Goal: Information Seeking & Learning: Learn about a topic

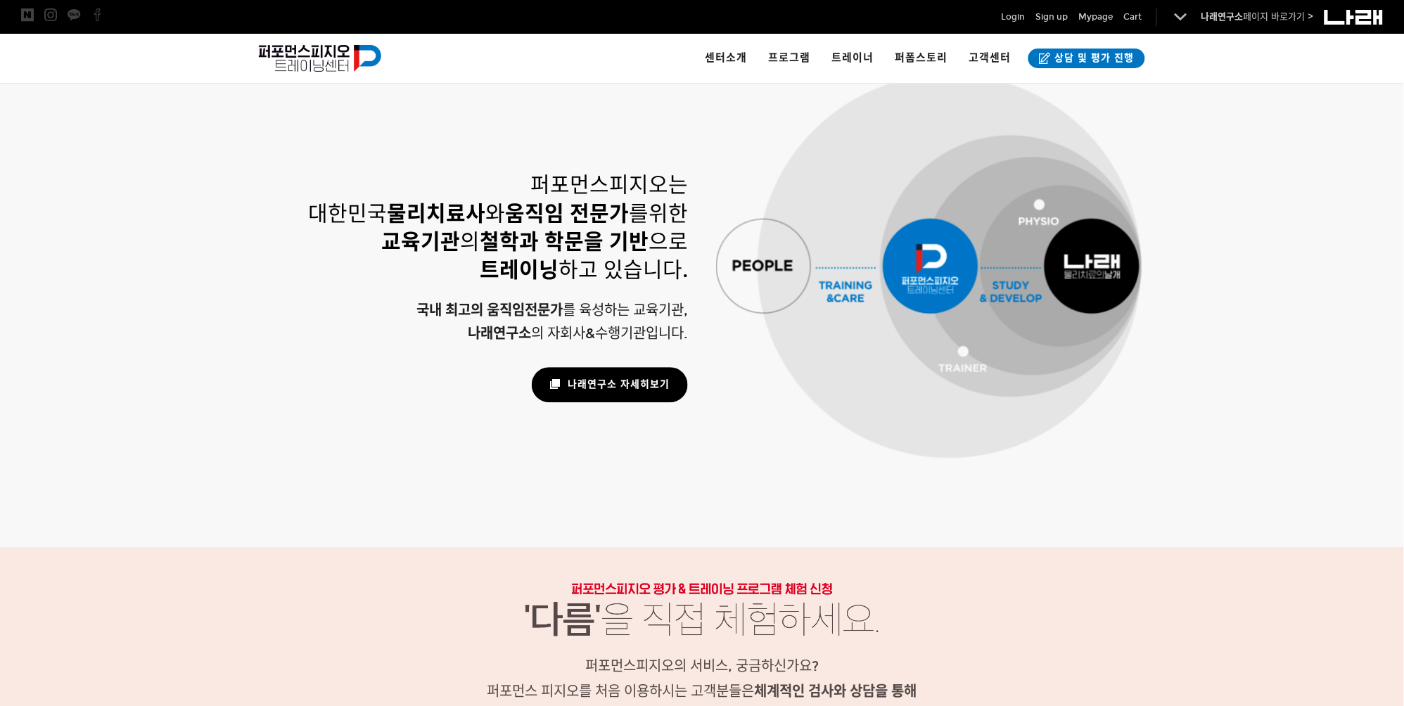
scroll to position [886, 0]
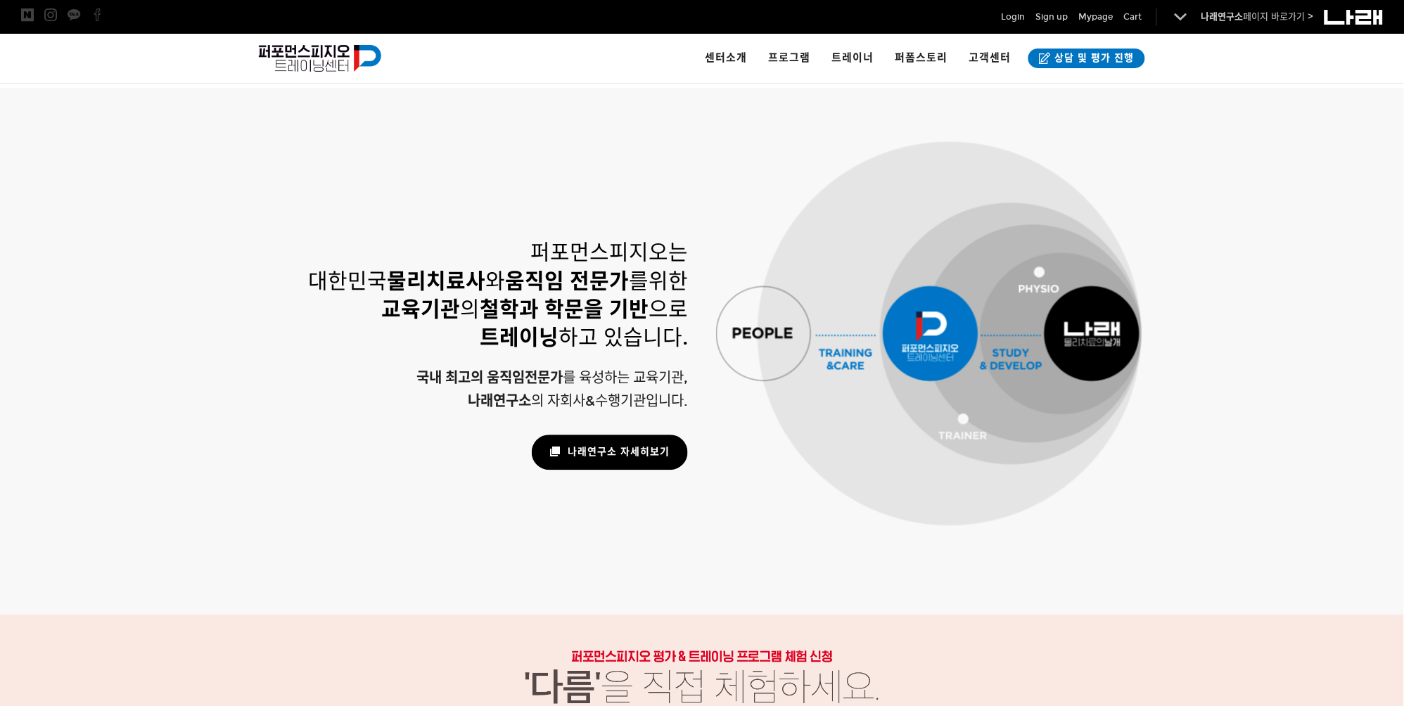
drag, startPoint x: 1091, startPoint y: 320, endPoint x: 1105, endPoint y: 431, distance: 111.9
click at [1091, 321] on div at bounding box center [928, 333] width 425 height 384
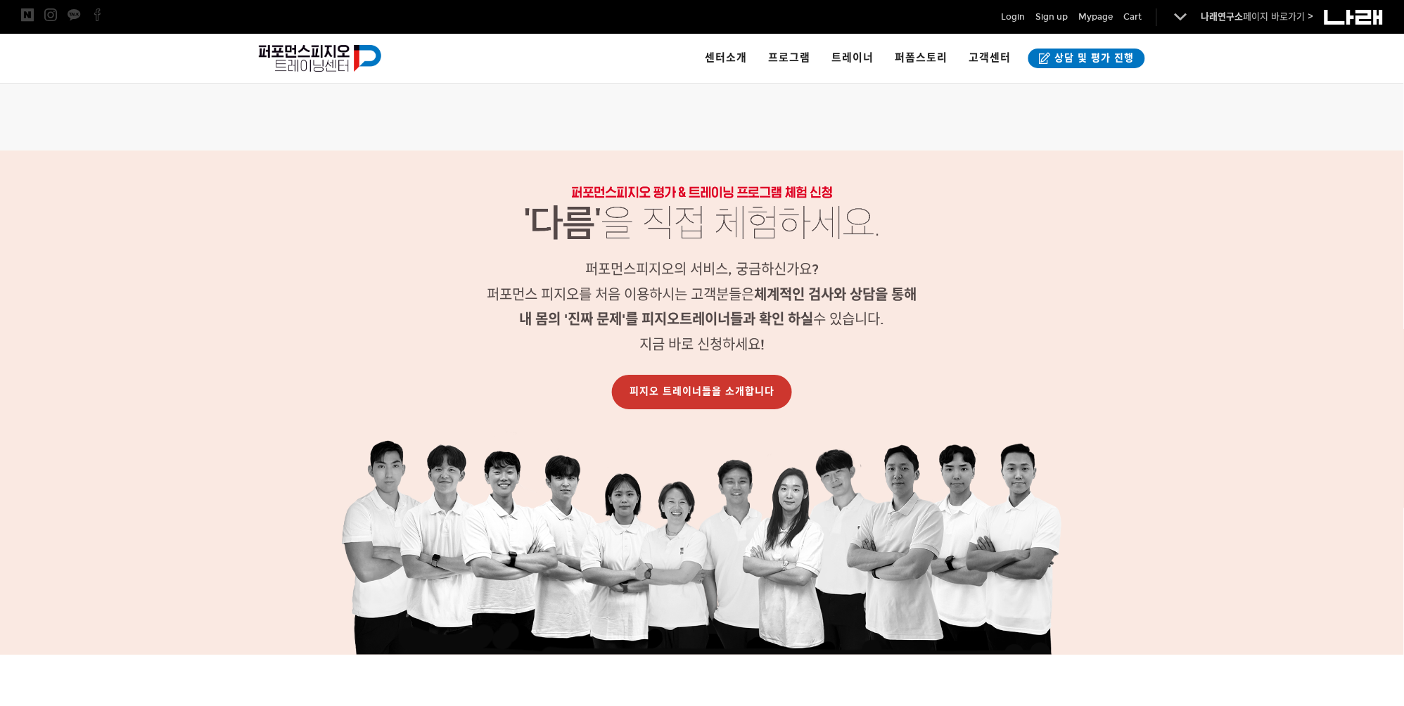
scroll to position [1552, 0]
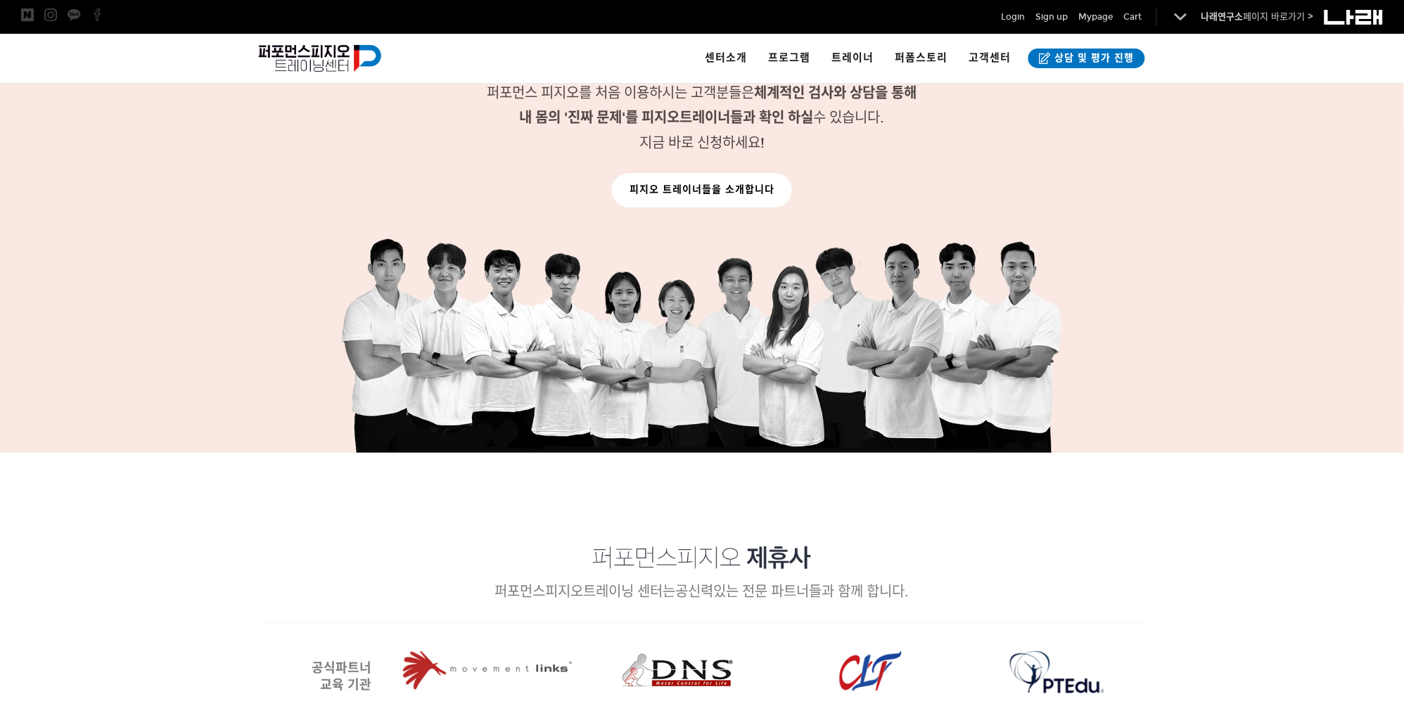
click at [695, 179] on link "피지오 트레이너들을 소개합니다" at bounding box center [702, 190] width 180 height 34
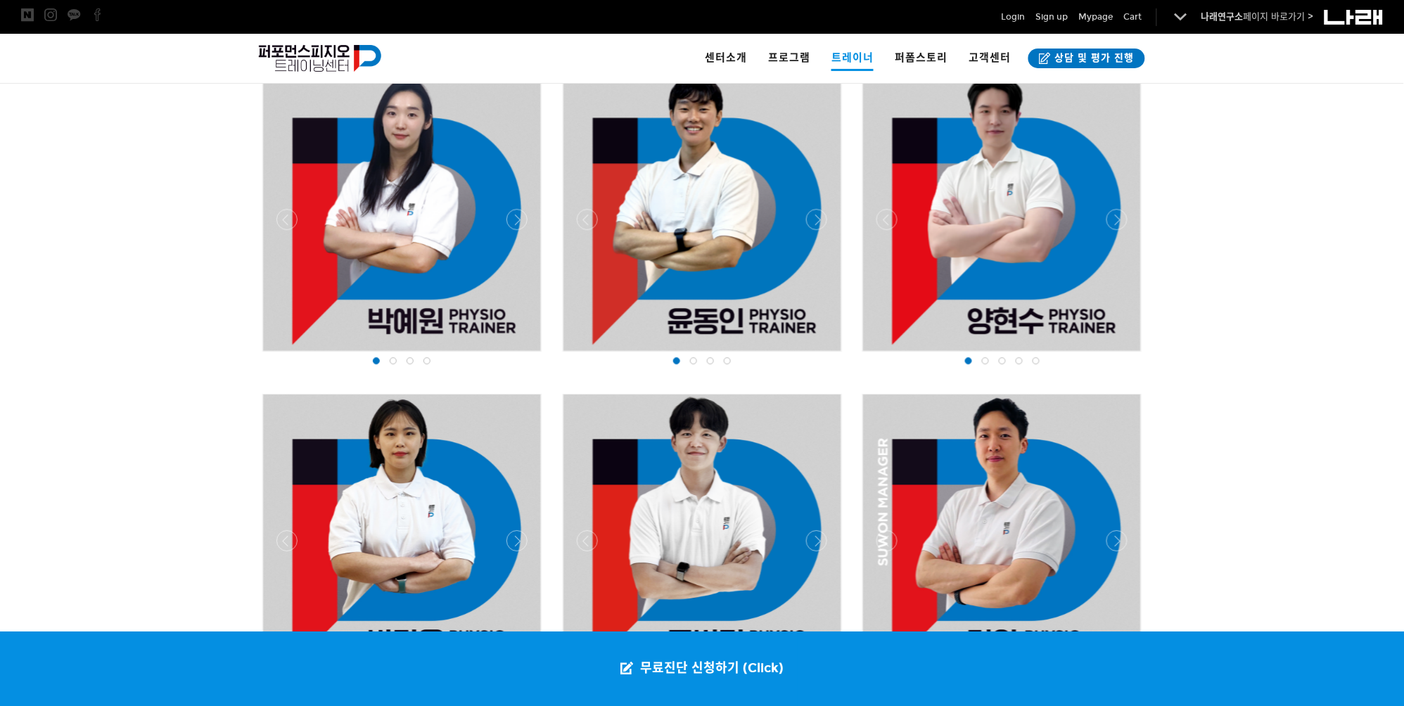
scroll to position [1155, 0]
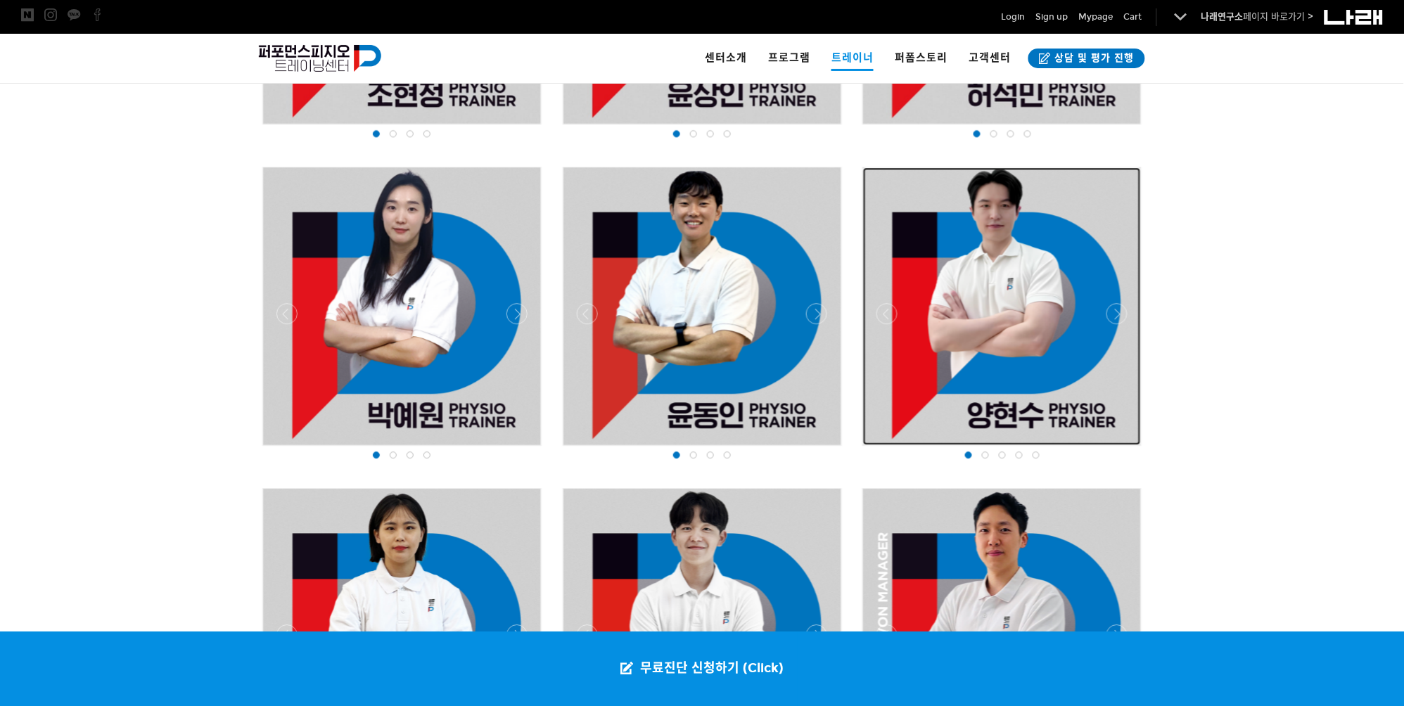
click at [1030, 288] on div at bounding box center [1002, 306] width 278 height 278
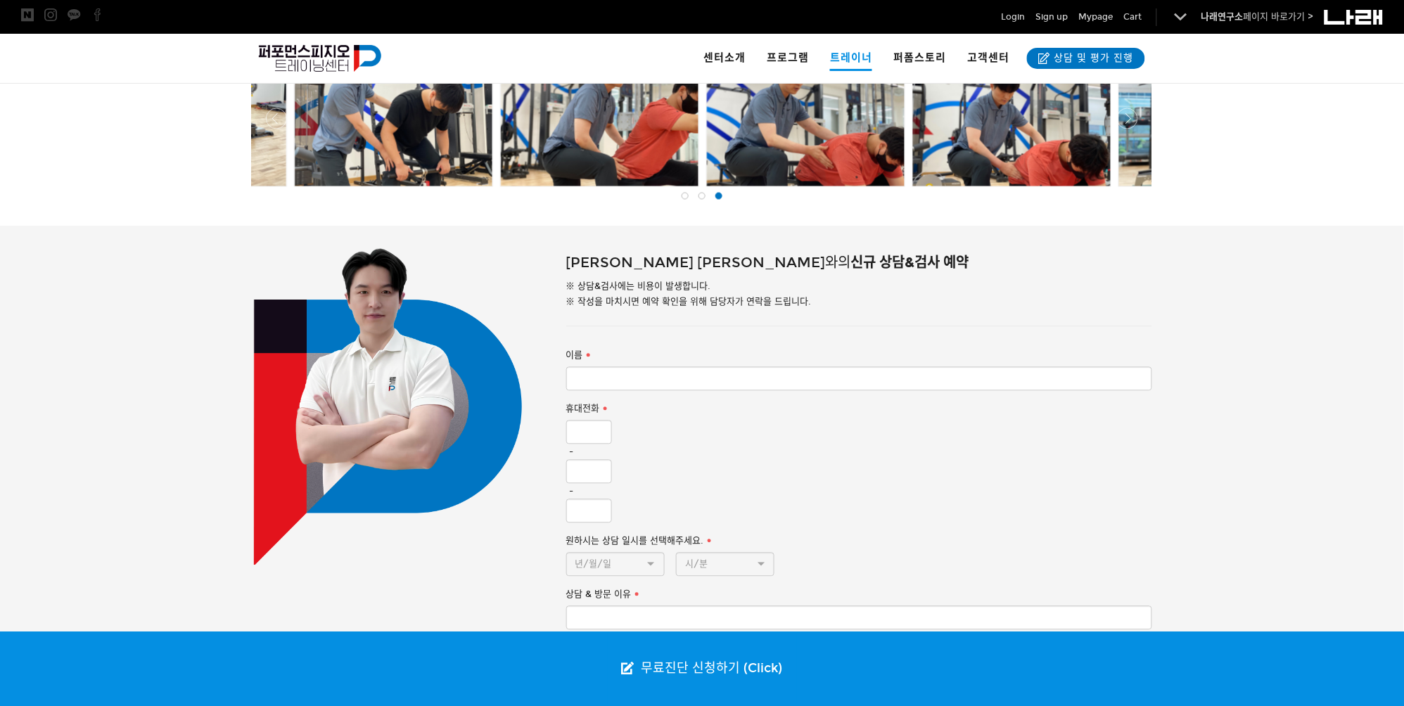
scroll to position [518, 0]
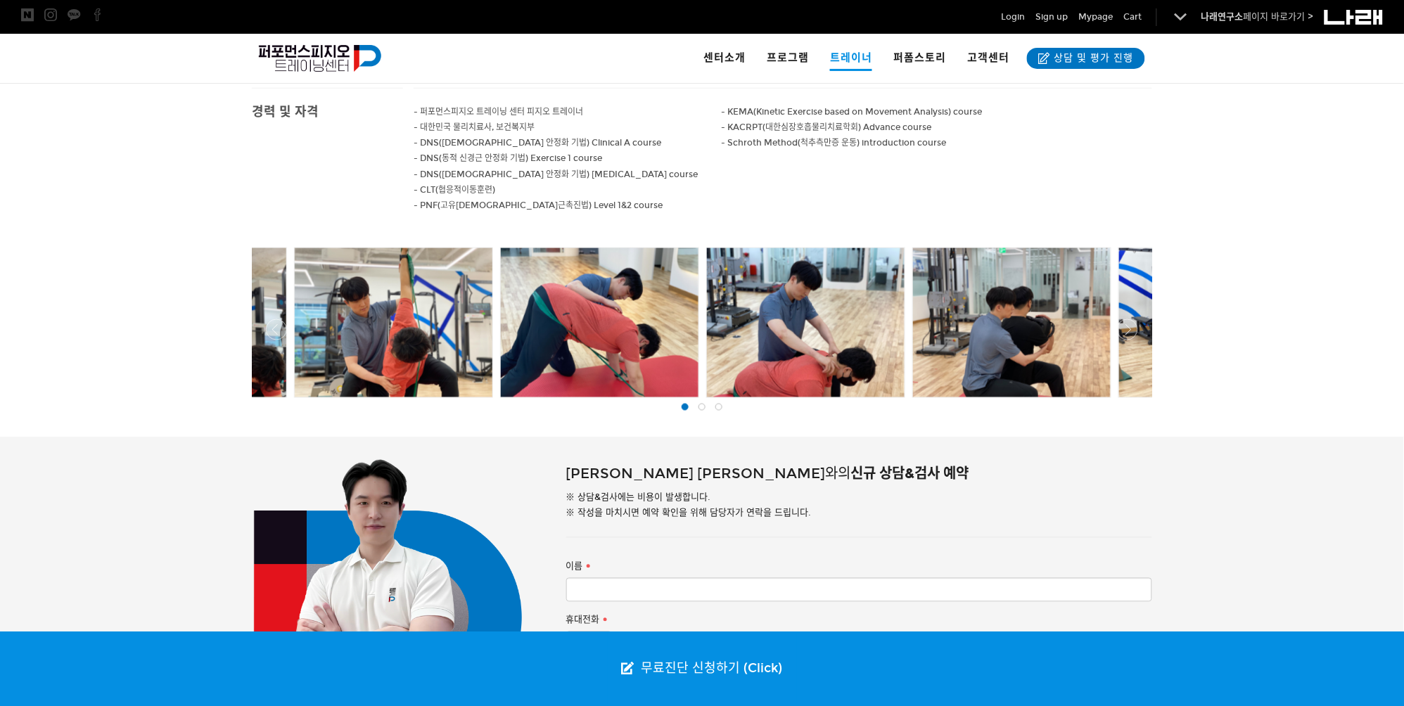
click at [1126, 402] on div at bounding box center [701, 402] width 907 height 0
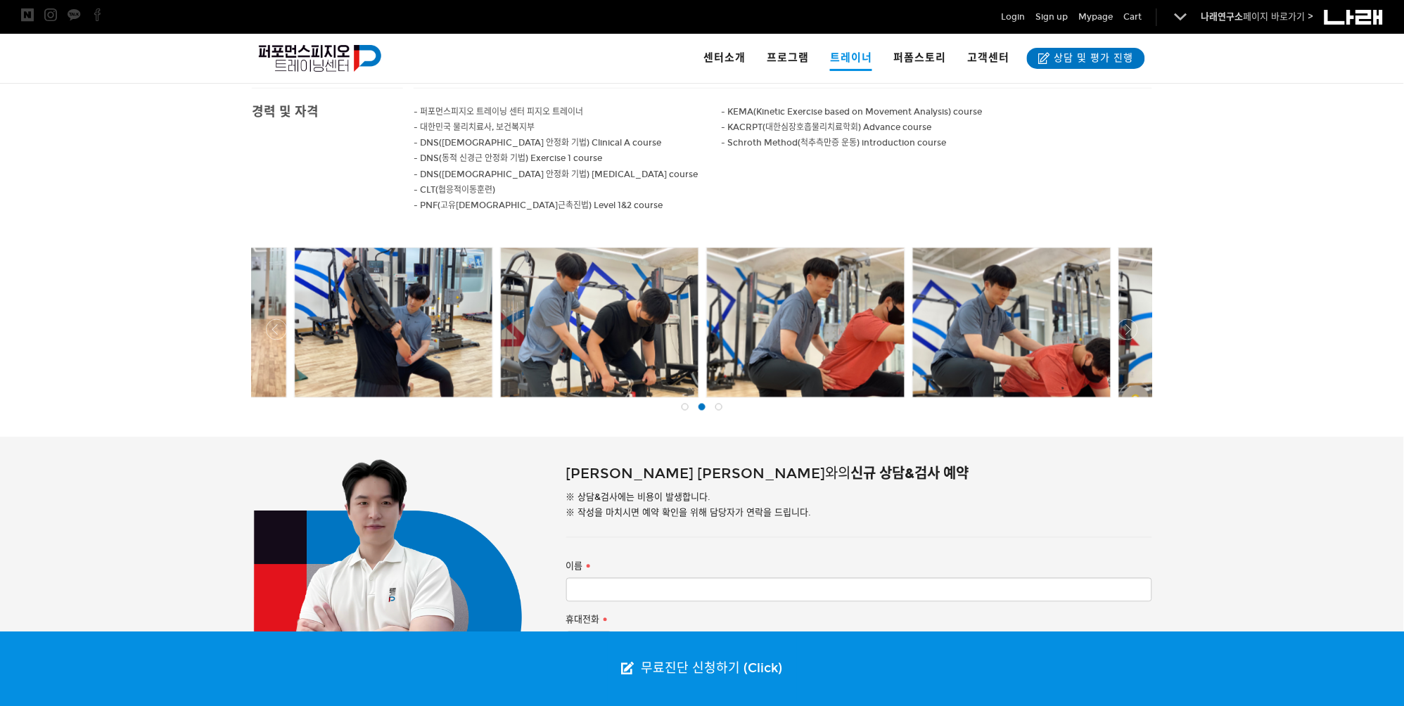
click at [1126, 402] on div at bounding box center [701, 402] width 907 height 0
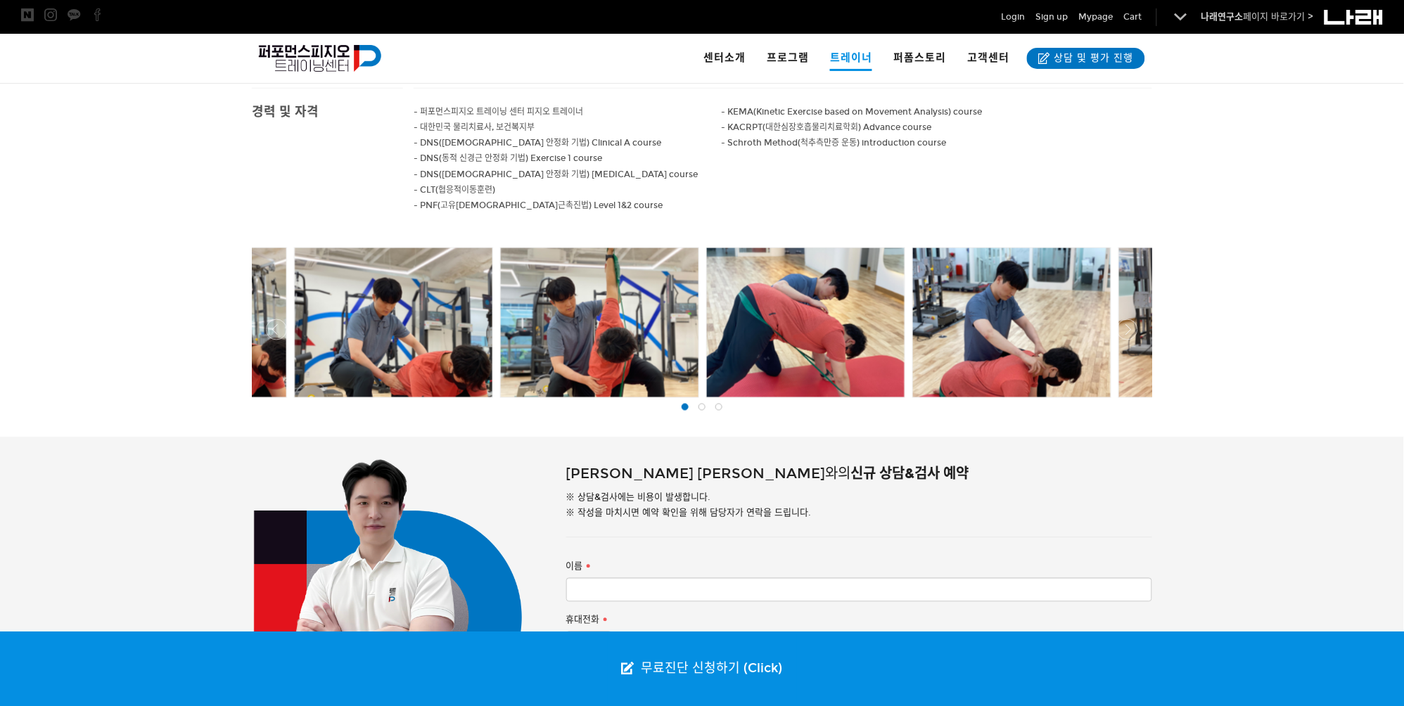
click at [1126, 402] on div at bounding box center [701, 402] width 907 height 0
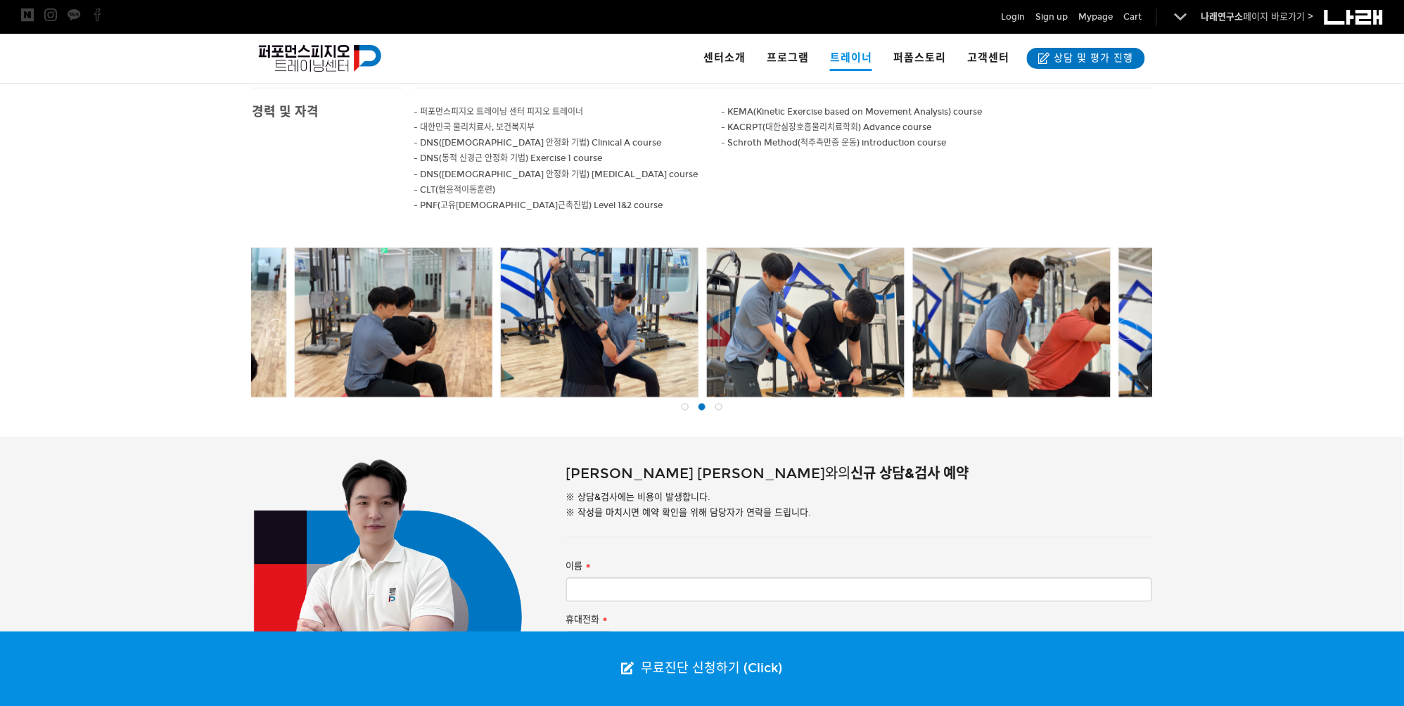
click at [1126, 402] on div at bounding box center [701, 402] width 907 height 0
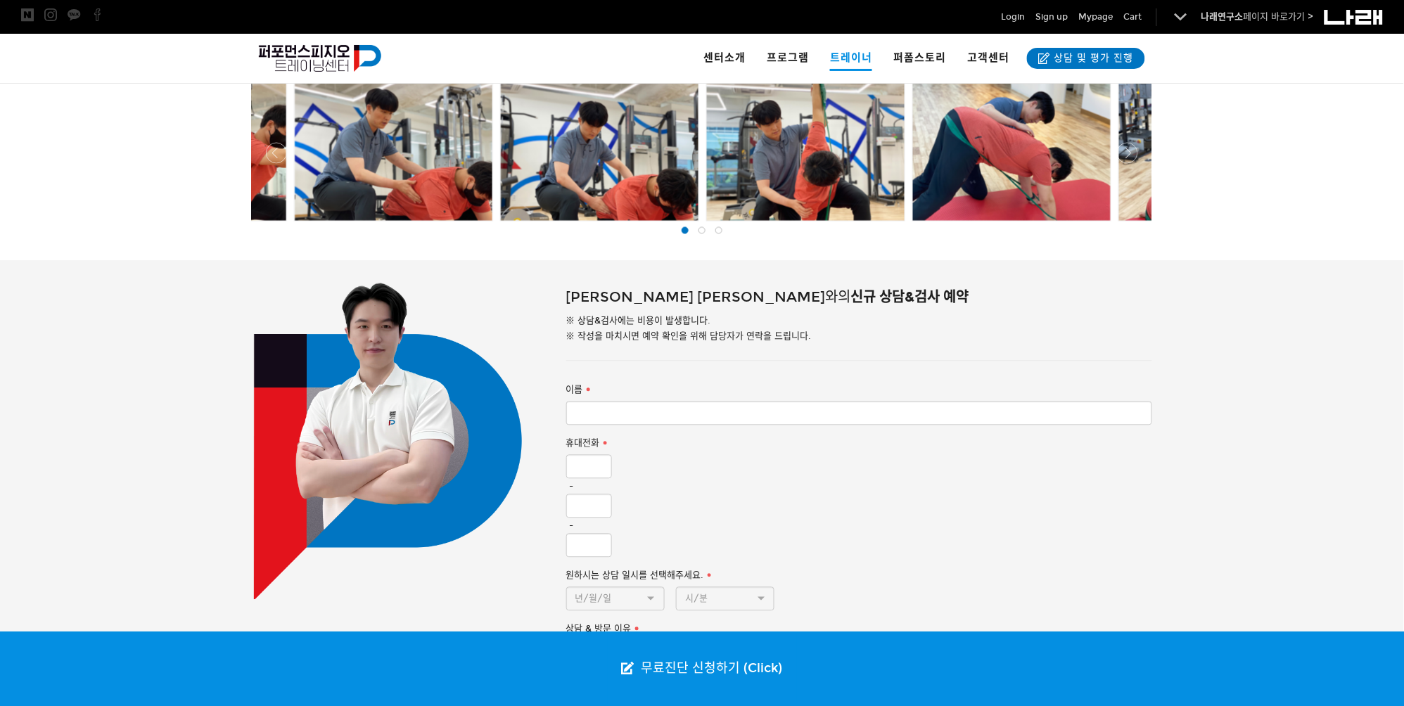
scroll to position [1008, 0]
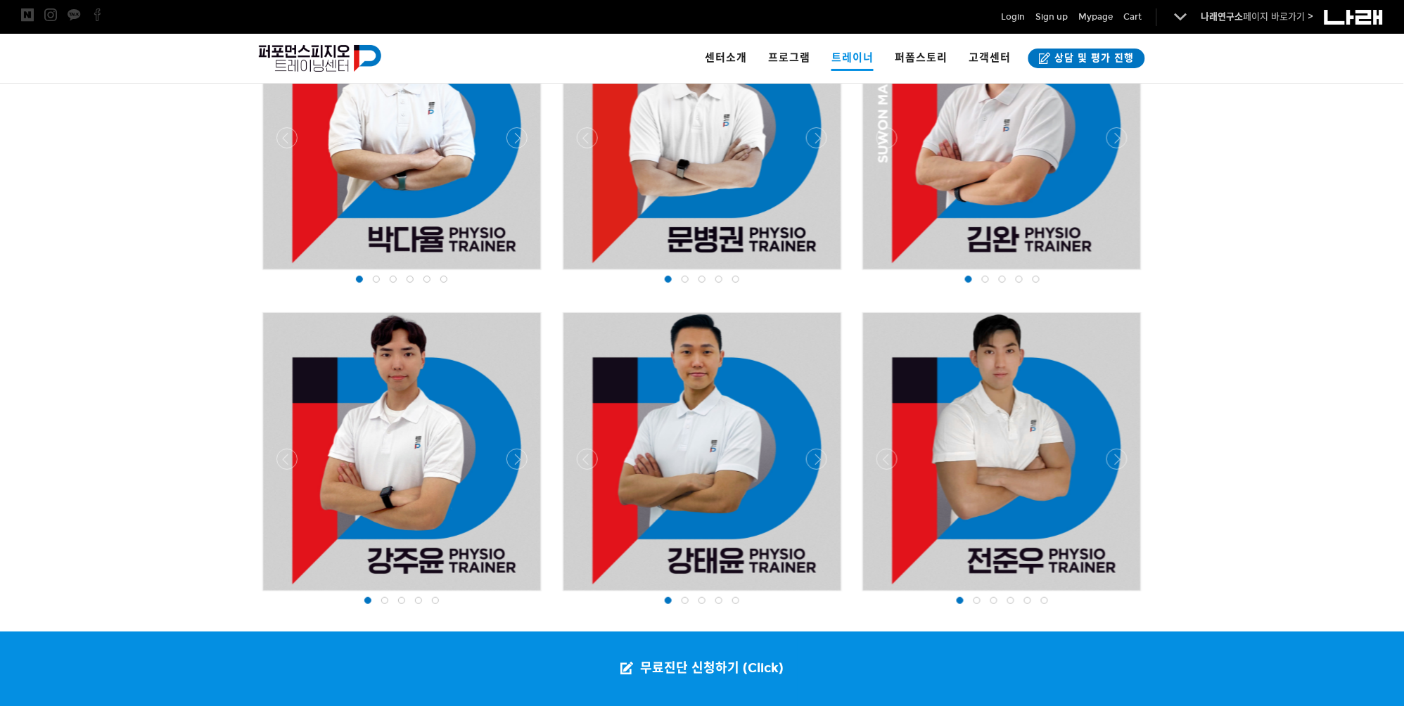
scroll to position [1303, 0]
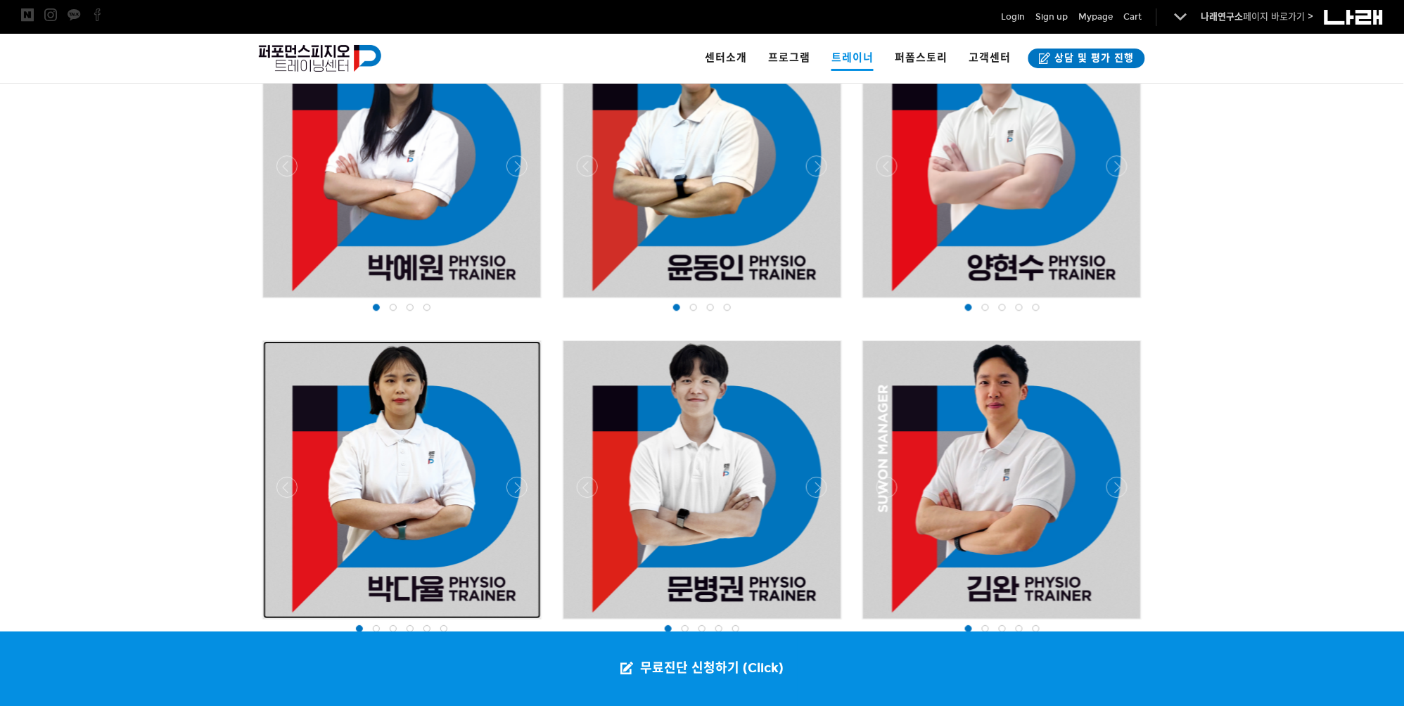
click at [399, 493] on div at bounding box center [402, 480] width 278 height 278
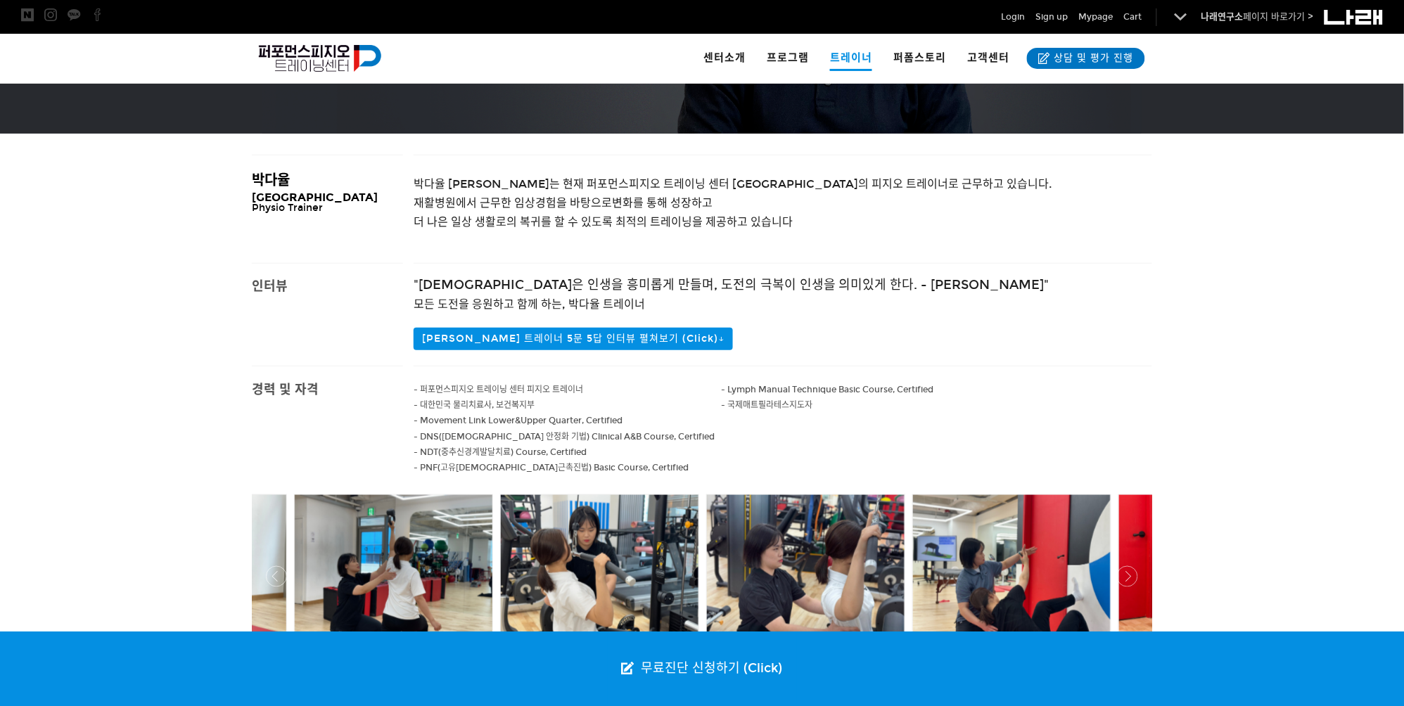
scroll to position [148, 0]
